Goal: Task Accomplishment & Management: Manage account settings

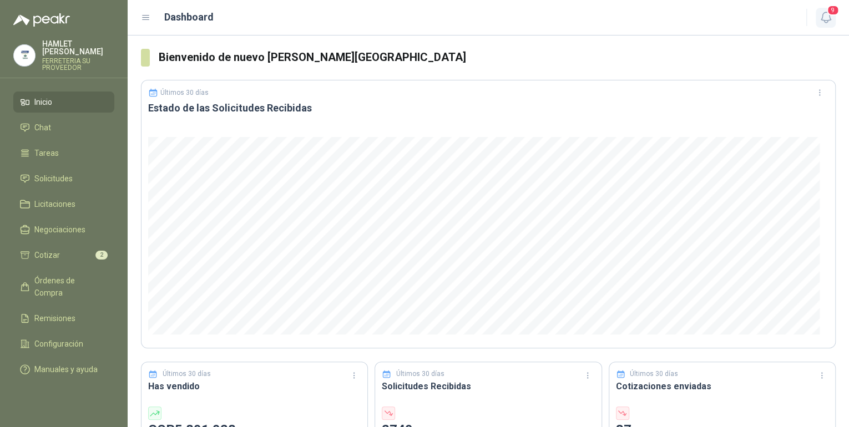
click at [827, 14] on icon "button" at bounding box center [826, 18] width 14 height 14
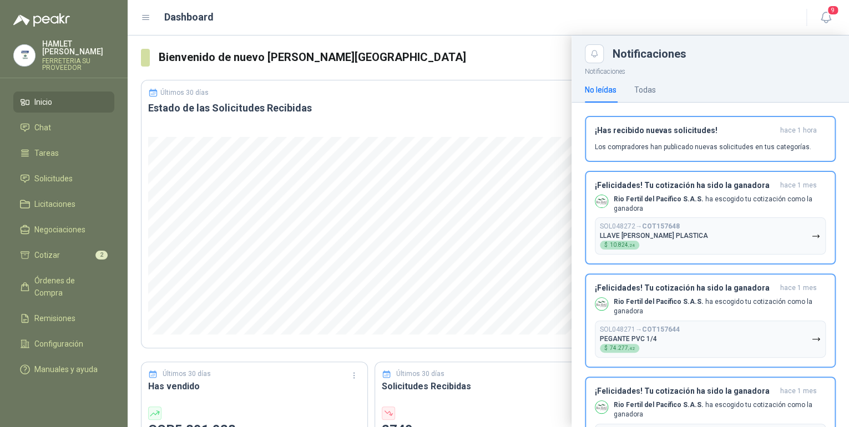
click at [417, 53] on div at bounding box center [488, 232] width 721 height 392
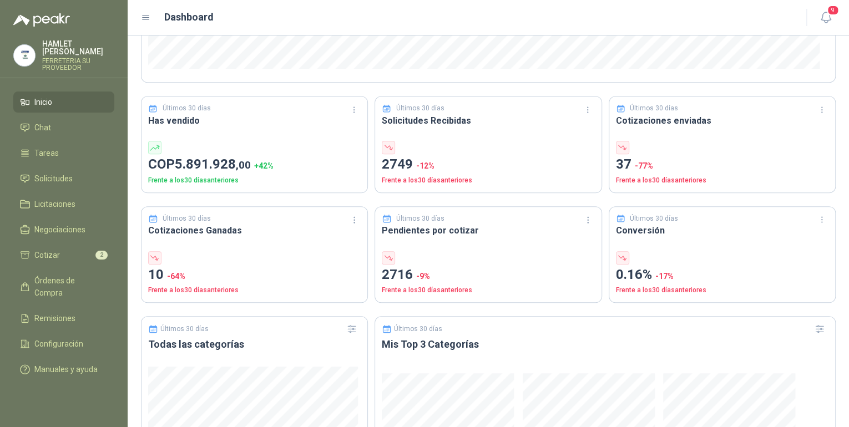
scroll to position [222, 0]
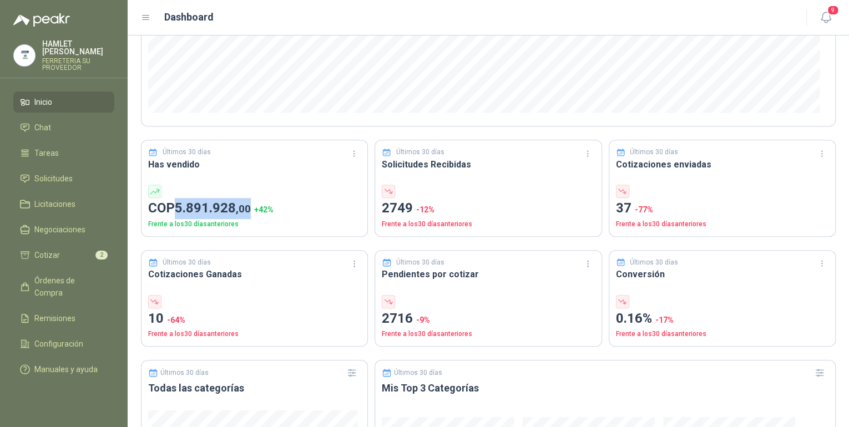
drag, startPoint x: 178, startPoint y: 205, endPoint x: 254, endPoint y: 215, distance: 76.7
click at [254, 215] on p "COP 5.891.928 ,00 + 42 %" at bounding box center [254, 208] width 213 height 21
click at [259, 228] on p "Frente a los 30 [PERSON_NAME] anteriores" at bounding box center [254, 224] width 213 height 11
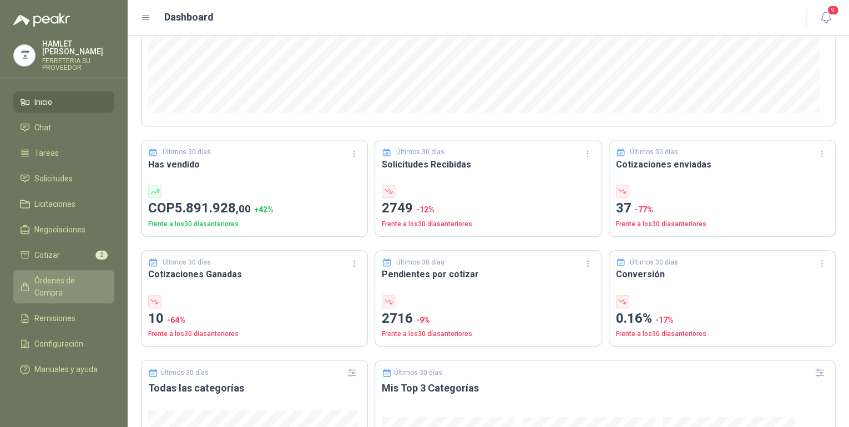
click at [93, 275] on span "Órdenes de Compra" at bounding box center [68, 287] width 69 height 24
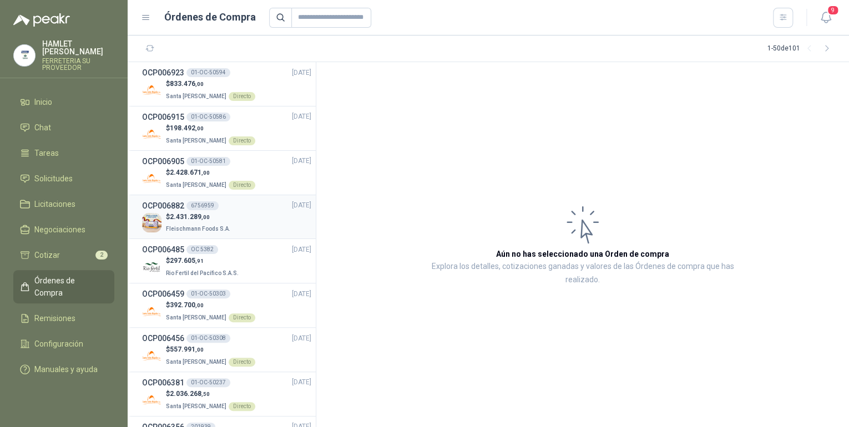
click at [148, 212] on div "$ 2.431.289 ,00 [PERSON_NAME] Foods S.A." at bounding box center [226, 223] width 169 height 23
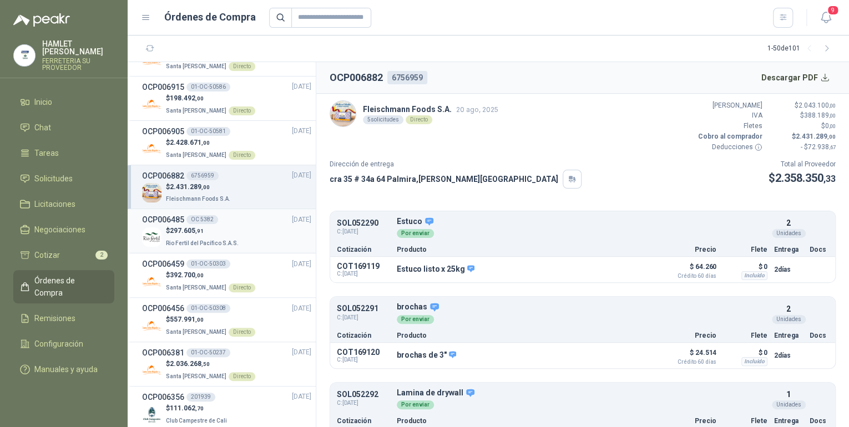
scroll to position [44, 0]
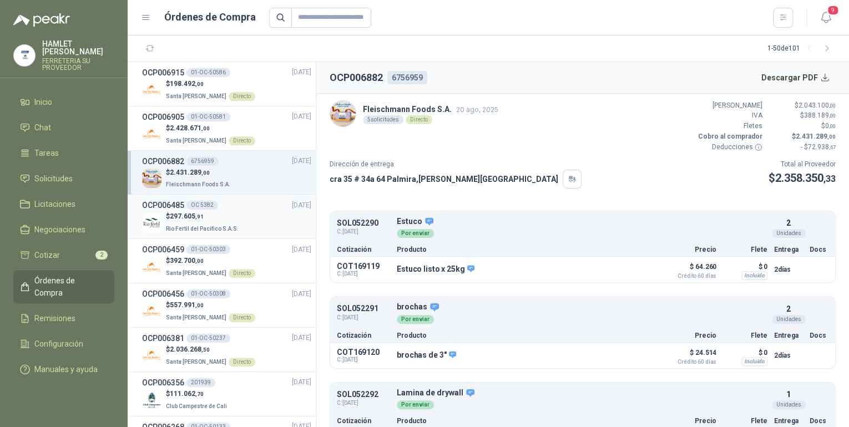
click at [203, 214] on span ",91" at bounding box center [199, 217] width 8 height 6
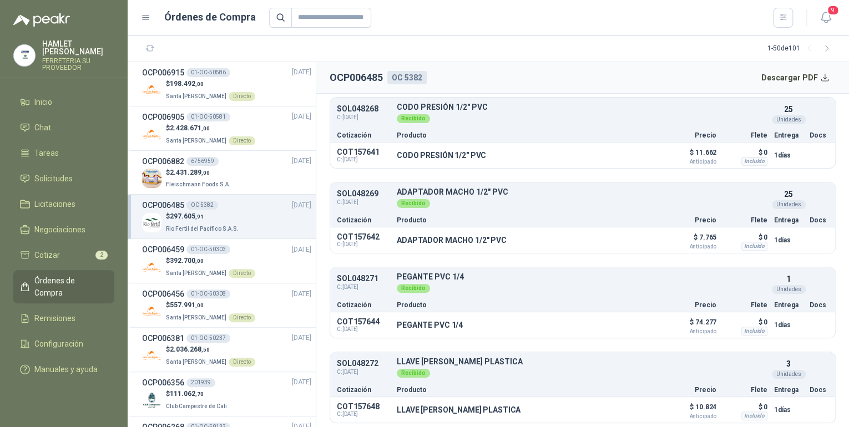
scroll to position [133, 0]
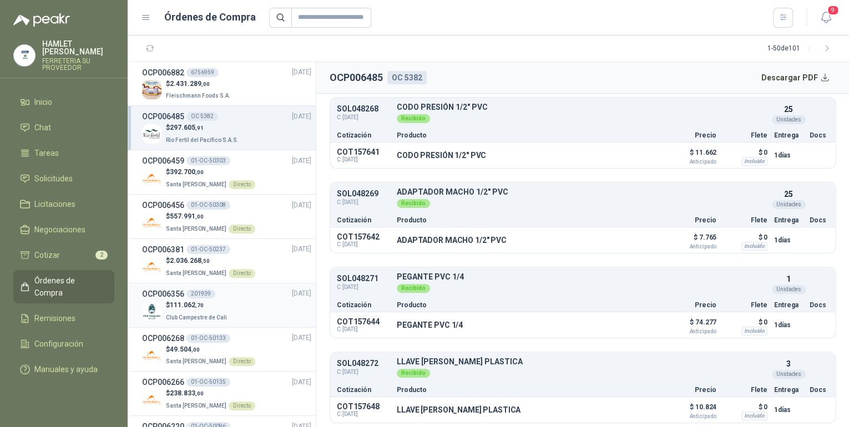
click at [197, 315] on span "Club Campestre de Cali" at bounding box center [196, 318] width 61 height 6
